Goal: Task Accomplishment & Management: Manage account settings

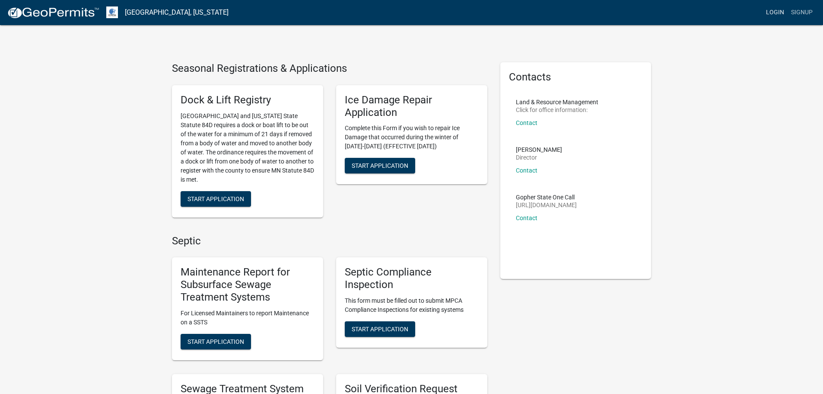
click at [774, 14] on link "Login" at bounding box center [775, 12] width 25 height 16
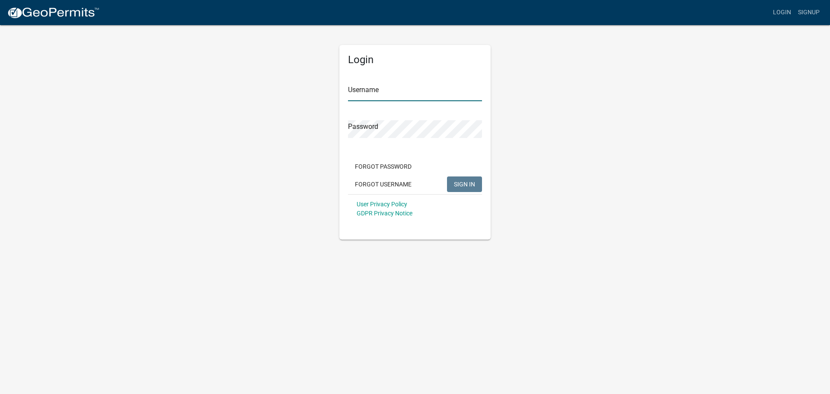
type input "TJeffries"
click at [459, 184] on span "SIGN IN" at bounding box center [464, 183] width 21 height 7
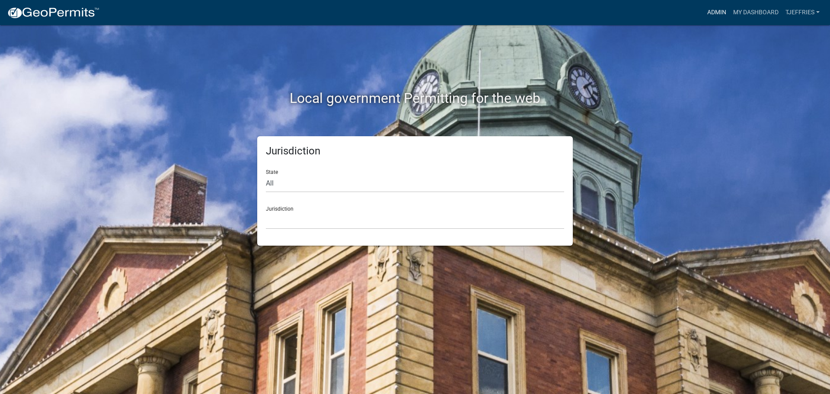
click at [718, 11] on link "Admin" at bounding box center [716, 12] width 26 height 16
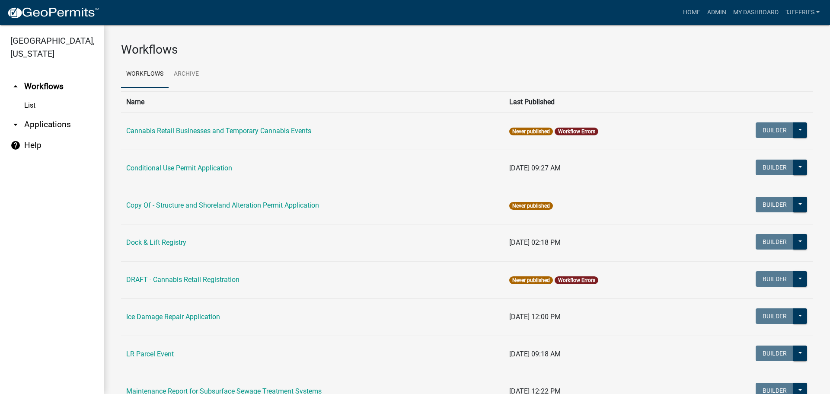
click at [31, 125] on link "arrow_drop_down Applications" at bounding box center [52, 124] width 104 height 21
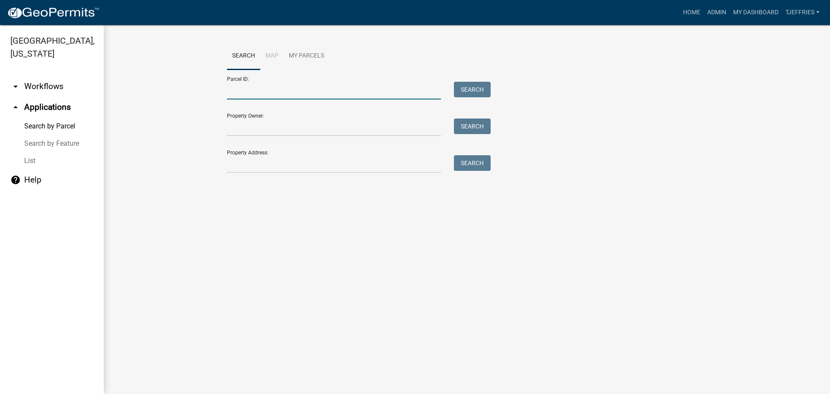
click at [245, 91] on input "Parcel ID:" at bounding box center [334, 91] width 214 height 18
type input "42000060047000"
click at [466, 89] on button "Search" at bounding box center [472, 90] width 37 height 16
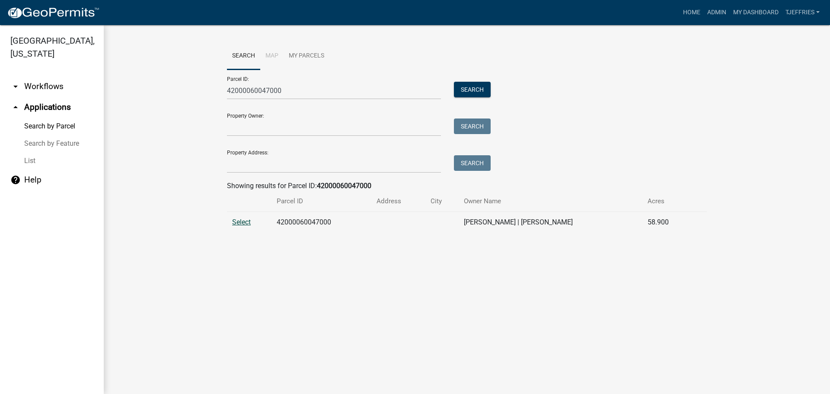
click at [239, 223] on span "Select" at bounding box center [241, 222] width 19 height 8
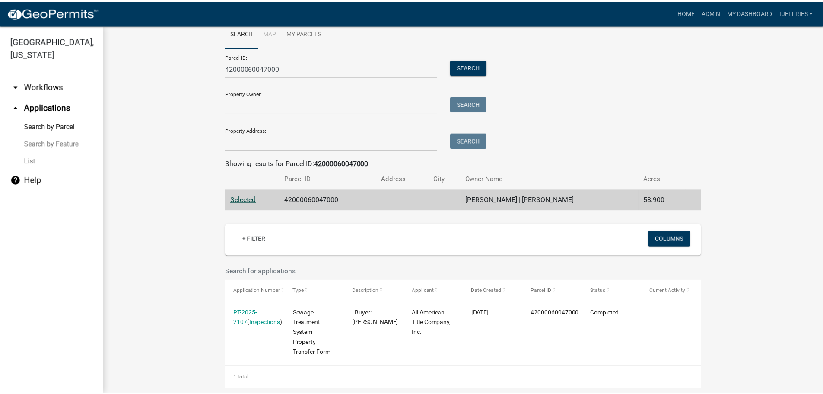
scroll to position [34, 0]
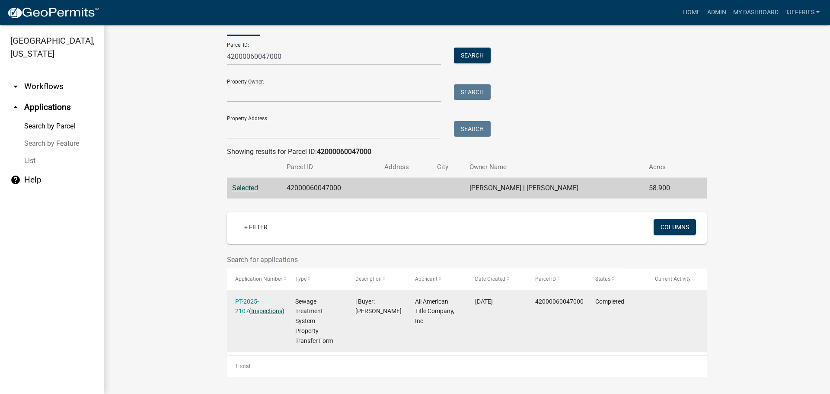
click at [251, 312] on link "Inspections" at bounding box center [266, 310] width 31 height 7
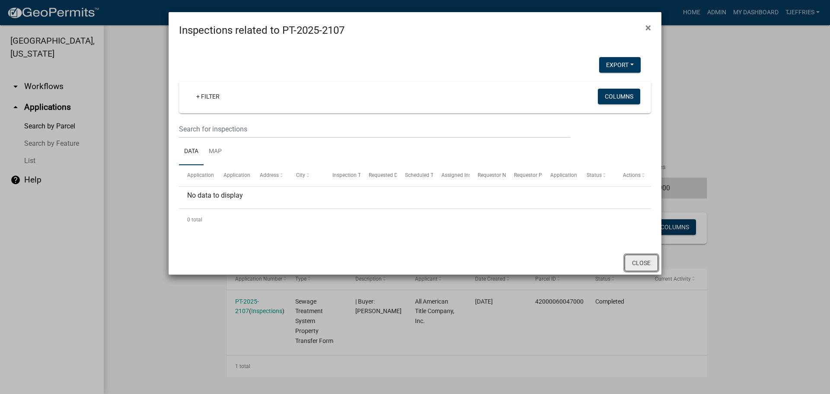
click at [648, 263] on button "Close" at bounding box center [640, 262] width 33 height 16
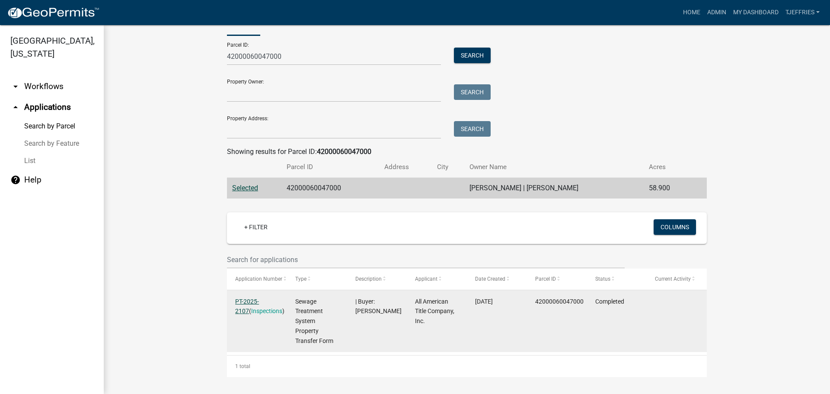
click at [255, 301] on link "PT-2025-2107" at bounding box center [247, 306] width 24 height 17
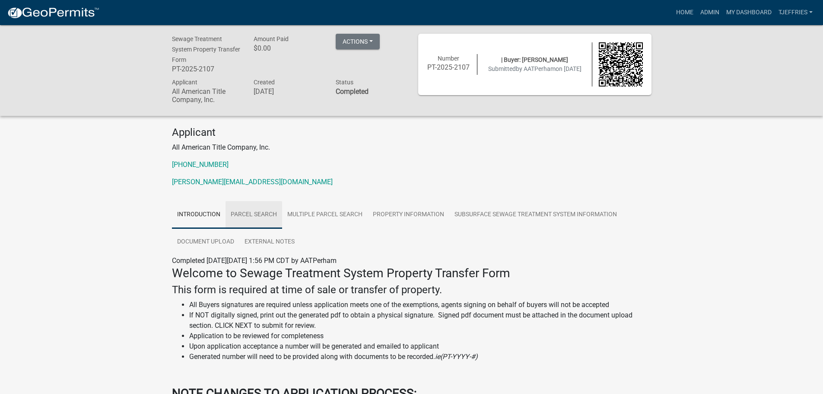
click at [254, 214] on link "Parcel search" at bounding box center [254, 215] width 57 height 28
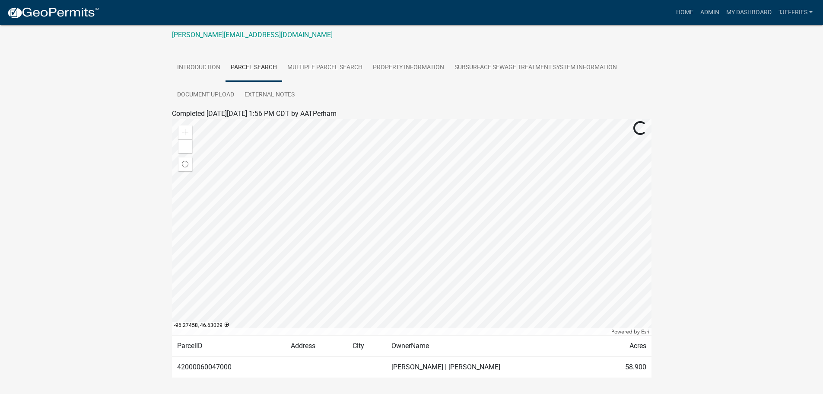
scroll to position [174, 0]
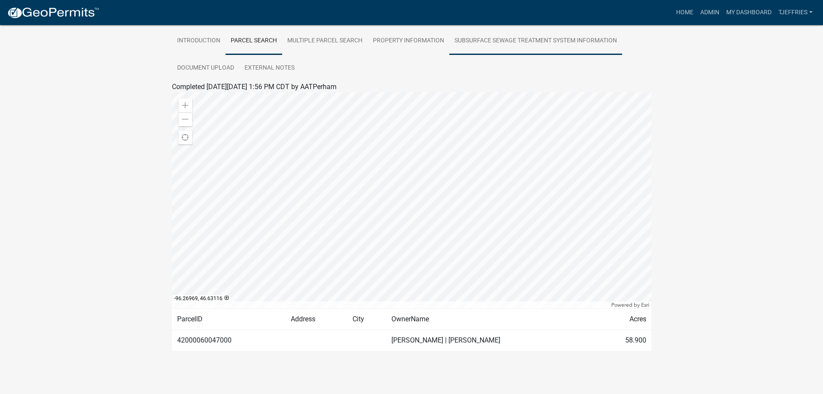
click at [491, 43] on link "Subsurface Sewage Treatment System Information" at bounding box center [535, 41] width 173 height 28
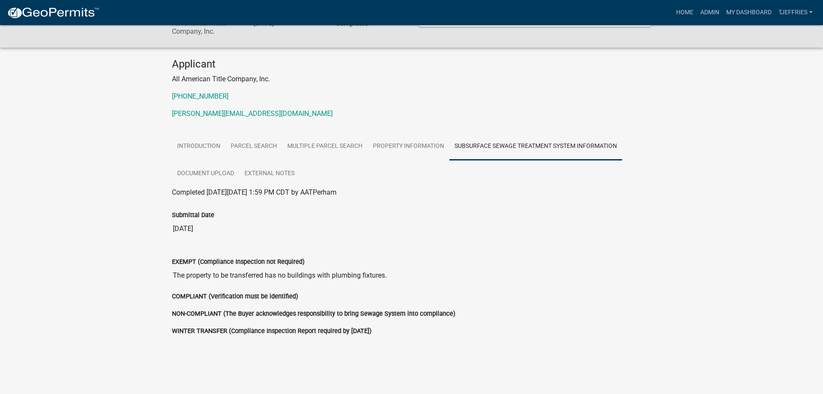
scroll to position [81, 0]
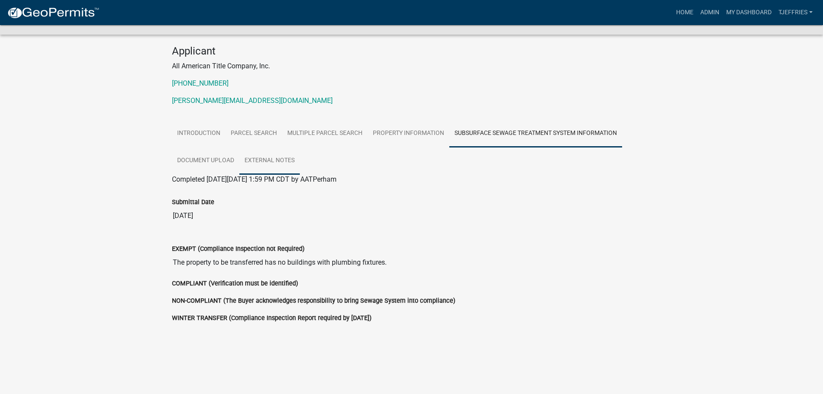
click at [261, 157] on link "External Notes" at bounding box center [269, 161] width 60 height 28
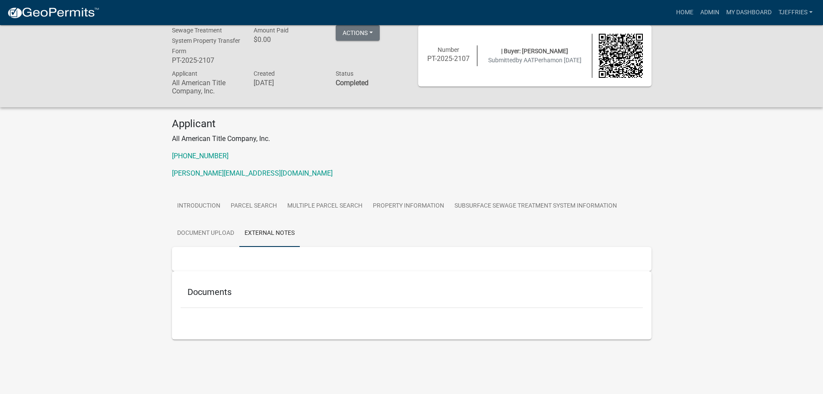
scroll to position [0, 0]
